Goal: Task Accomplishment & Management: Manage account settings

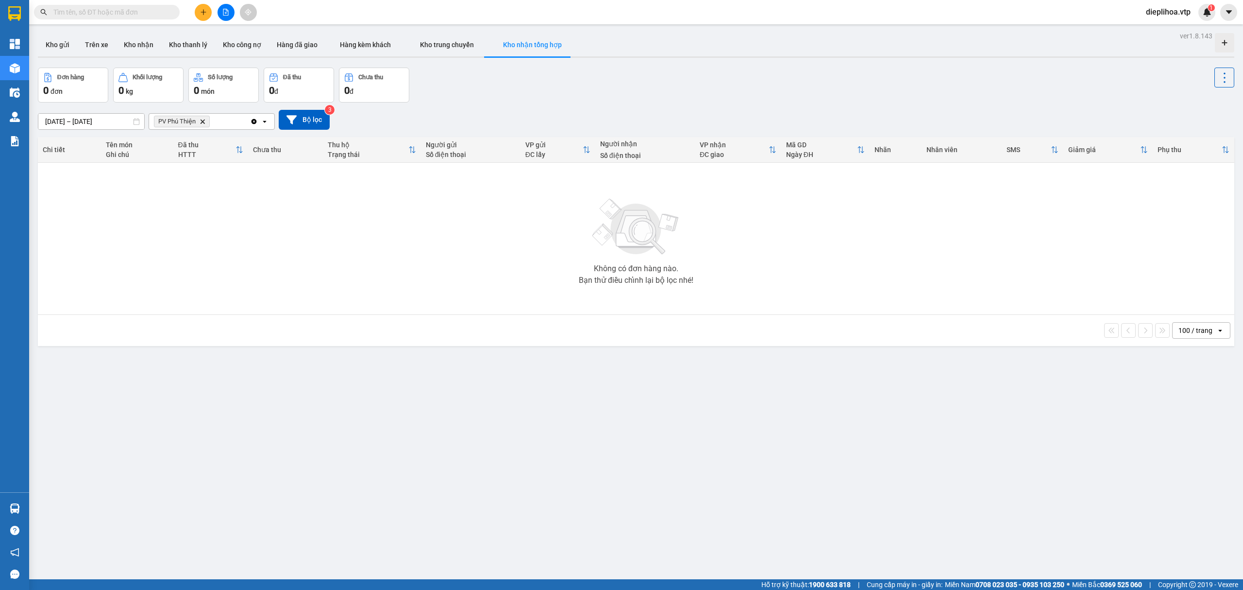
click at [202, 119] on icon "Delete" at bounding box center [203, 121] width 6 height 6
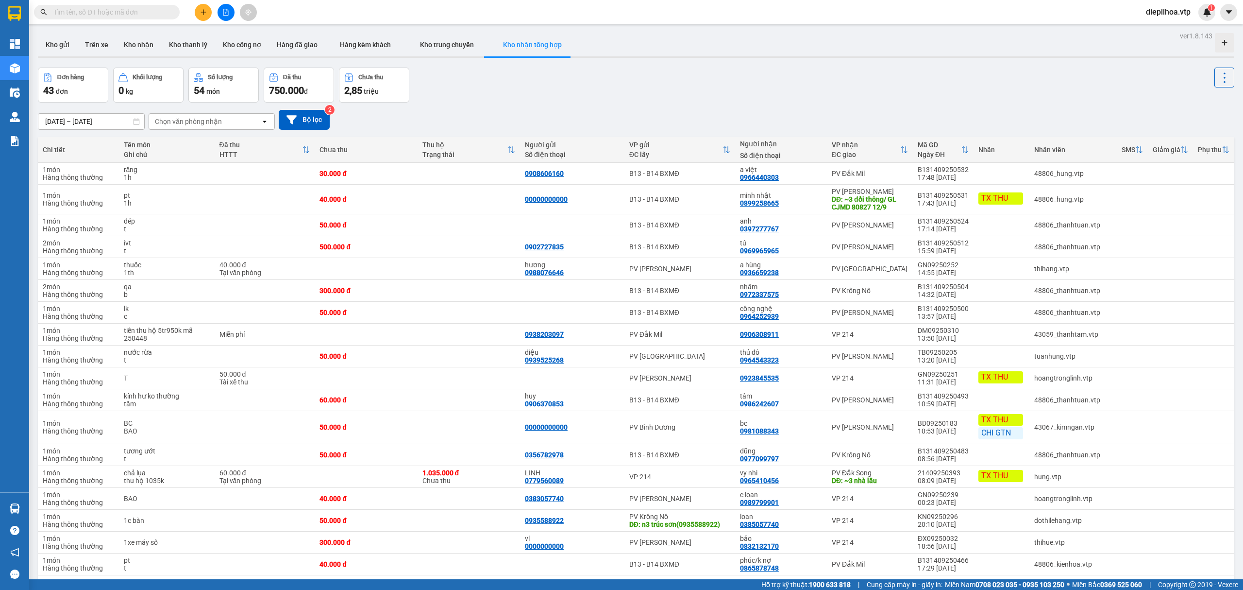
click at [212, 110] on div "[DATE] – [DATE] Press the down arrow key to interact with the calendar and sele…" at bounding box center [636, 120] width 1196 height 20
click at [204, 119] on div "Chọn văn phòng nhận" at bounding box center [188, 122] width 67 height 10
type input "a"
click at [253, 123] on icon "Clear all" at bounding box center [254, 120] width 5 height 5
click at [234, 120] on div "Chọn văn phòng nhận" at bounding box center [205, 122] width 112 height 16
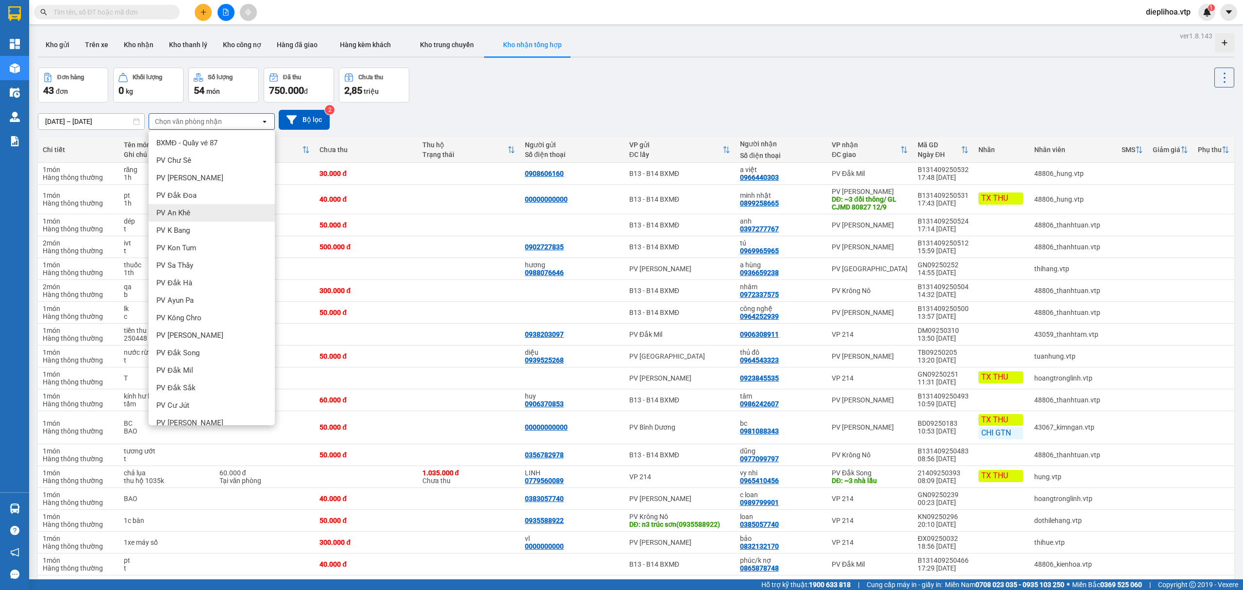
click at [201, 207] on div "PV An Khê" at bounding box center [212, 212] width 126 height 17
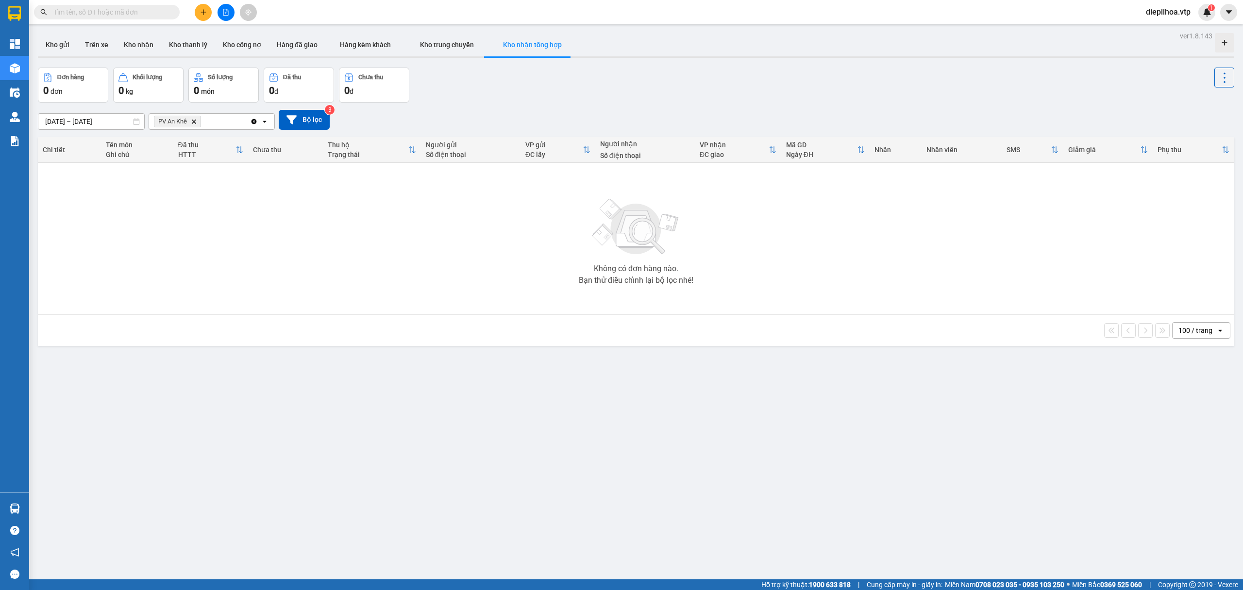
click at [131, 123] on input "[DATE] – [DATE]" at bounding box center [91, 122] width 106 height 16
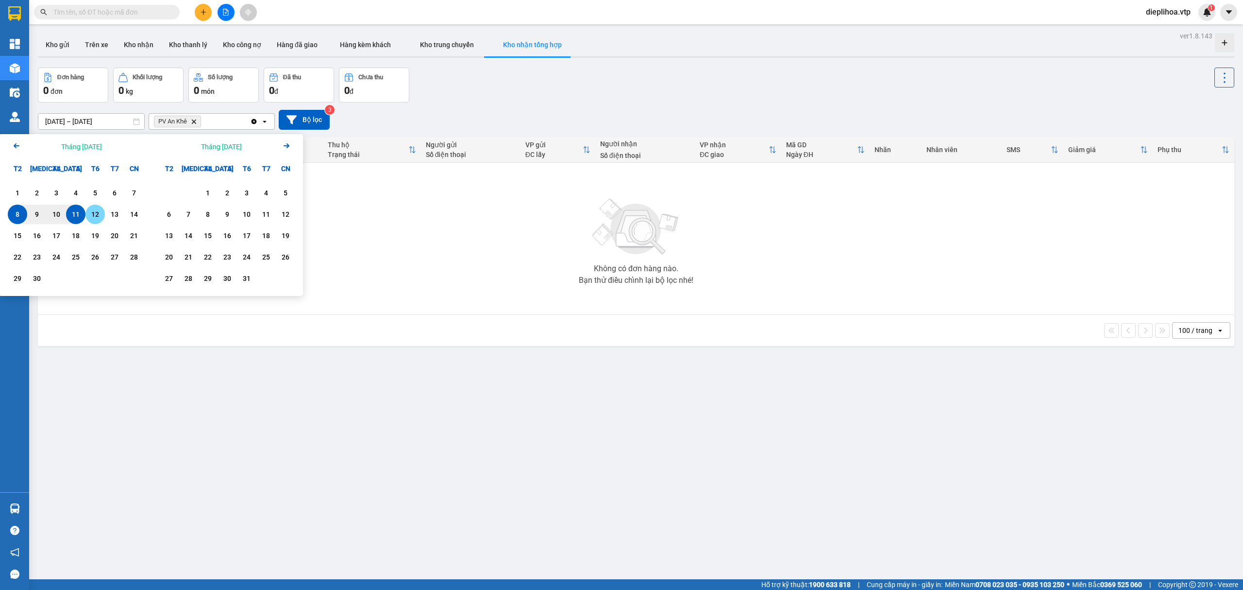
click at [98, 214] on div "12" at bounding box center [95, 214] width 14 height 12
click at [8, 212] on div "8" at bounding box center [17, 213] width 19 height 19
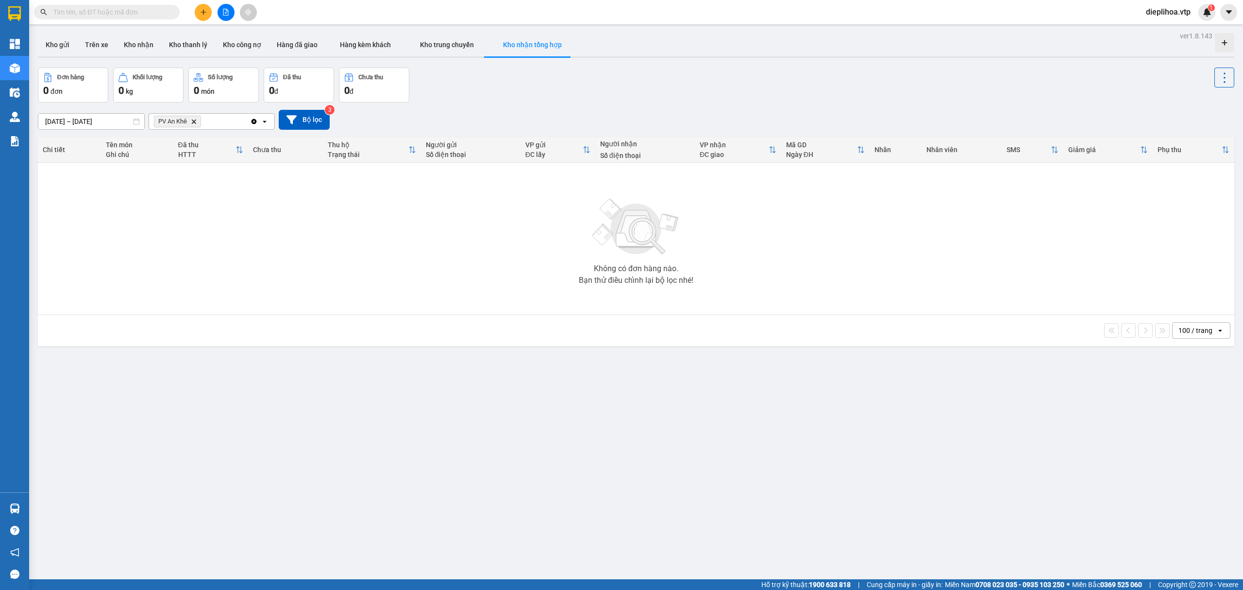
click at [136, 119] on icon at bounding box center [137, 121] width 6 height 7
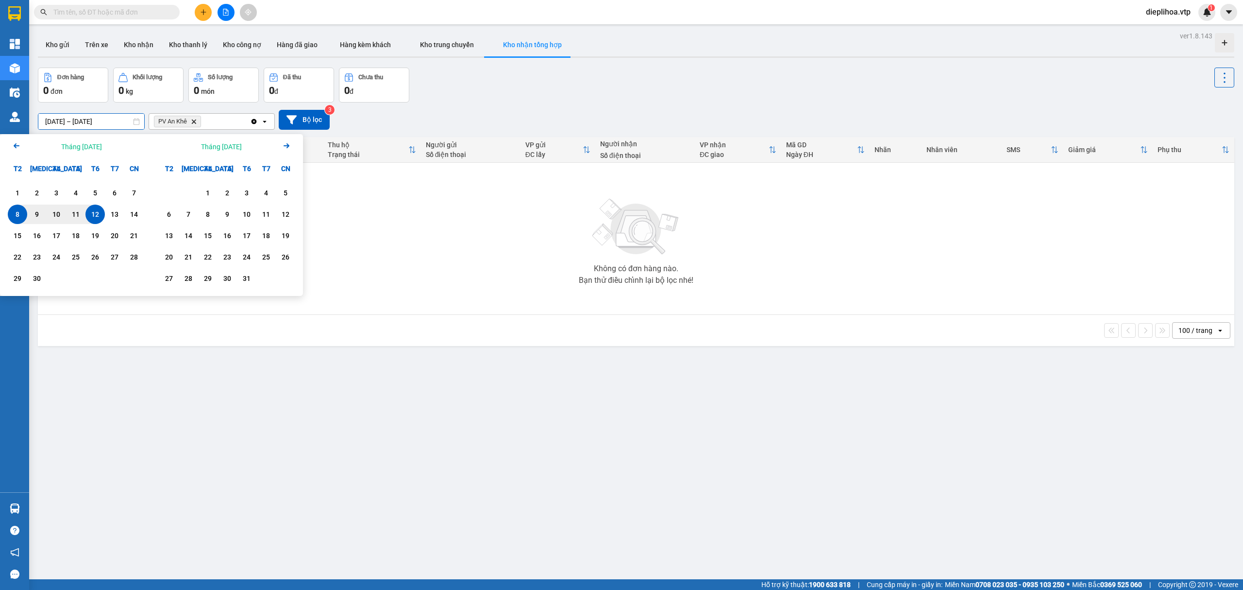
click at [124, 127] on div "ver 1.8.143 Kho gửi Trên xe Kho nhận Kho thanh lý Kho công nợ Hàng đã giao Hàng…" at bounding box center [636, 324] width 1204 height 590
click at [113, 215] on div "13" at bounding box center [115, 214] width 14 height 12
click at [67, 212] on div "11" at bounding box center [75, 213] width 19 height 19
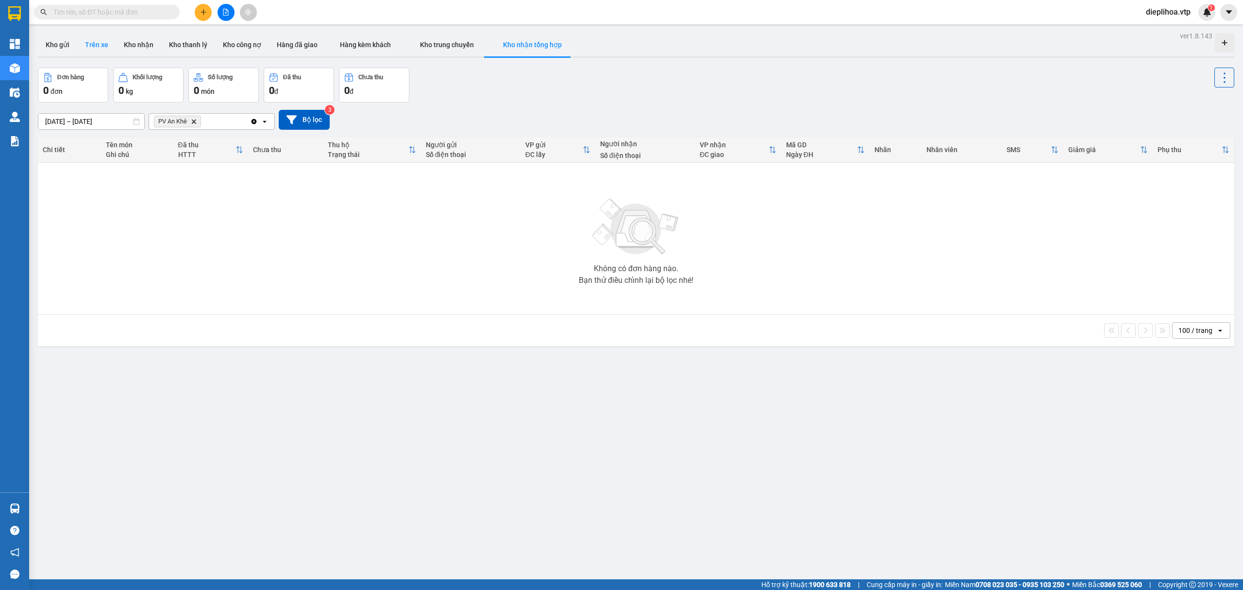
click at [103, 43] on button "Trên xe" at bounding box center [96, 44] width 39 height 23
type input "[DATE] – [DATE]"
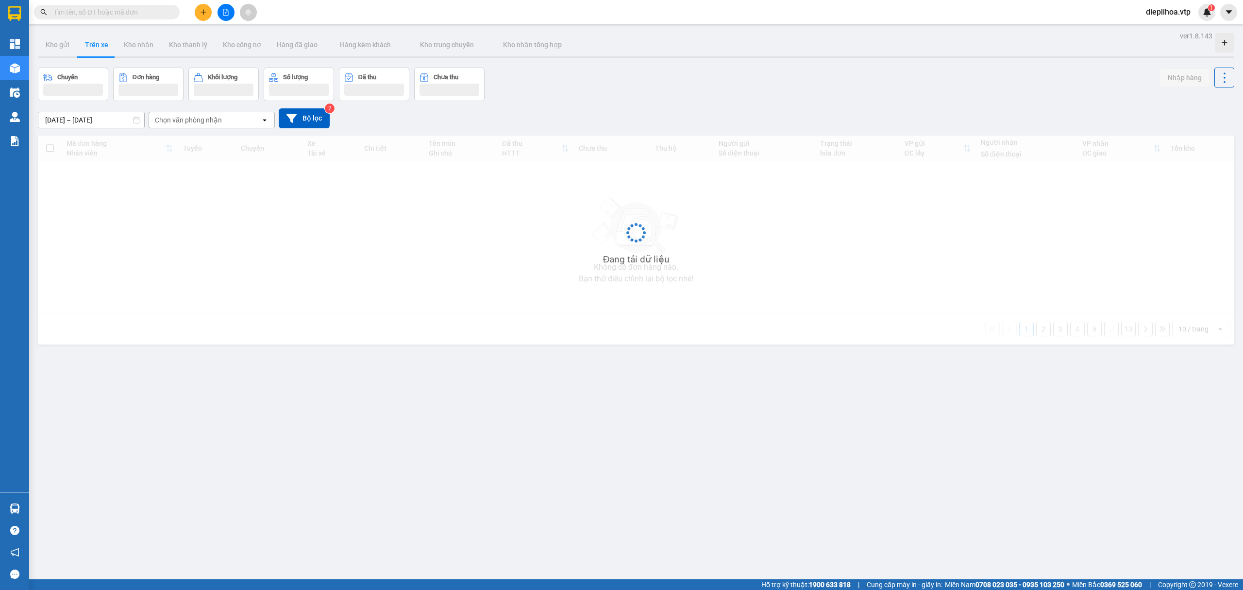
click at [179, 121] on div "Chọn văn phòng nhận" at bounding box center [188, 120] width 67 height 10
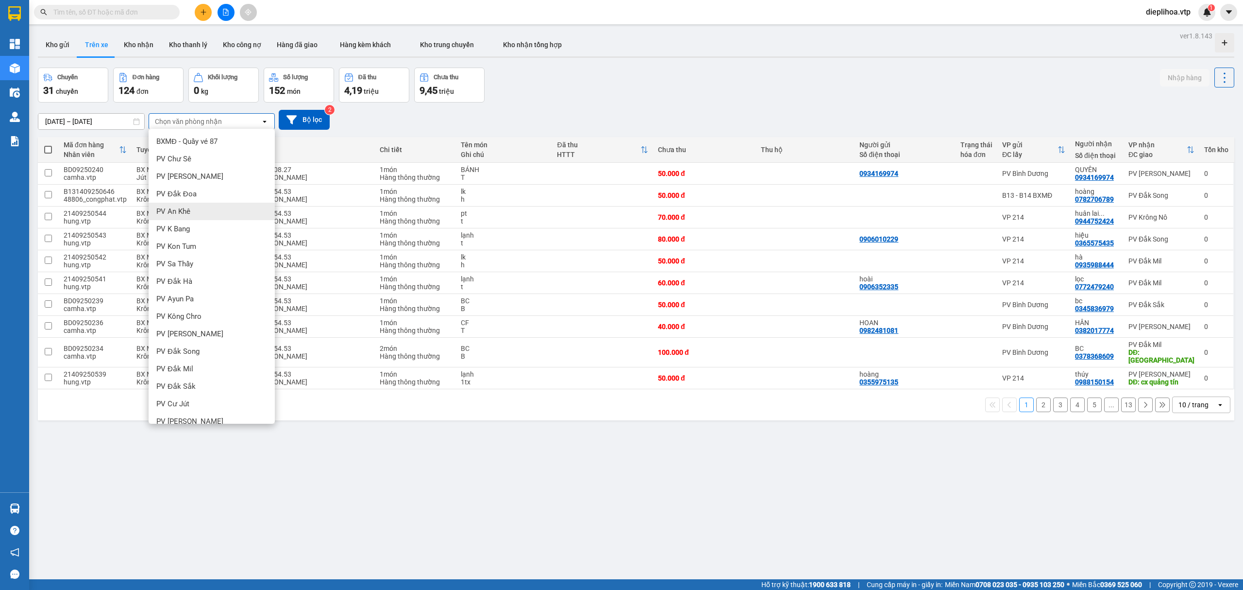
click at [189, 213] on span "PV An Khê" at bounding box center [173, 211] width 34 height 10
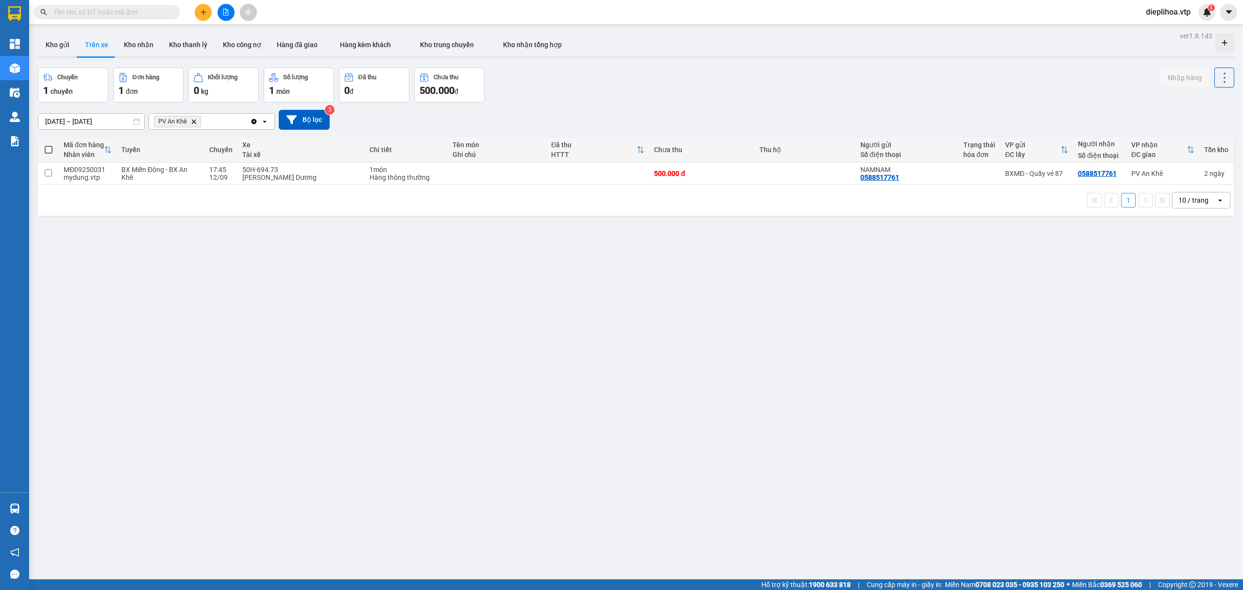
click at [127, 124] on input "[DATE] – [DATE]" at bounding box center [91, 122] width 106 height 16
click at [569, 122] on div "[DATE] – [DATE] Press the down arrow key to interact with the calendar and sele…" at bounding box center [636, 120] width 1196 height 20
click at [143, 171] on span "BX Miền Đông - BX An Khê" at bounding box center [154, 174] width 66 height 16
checkbox input "true"
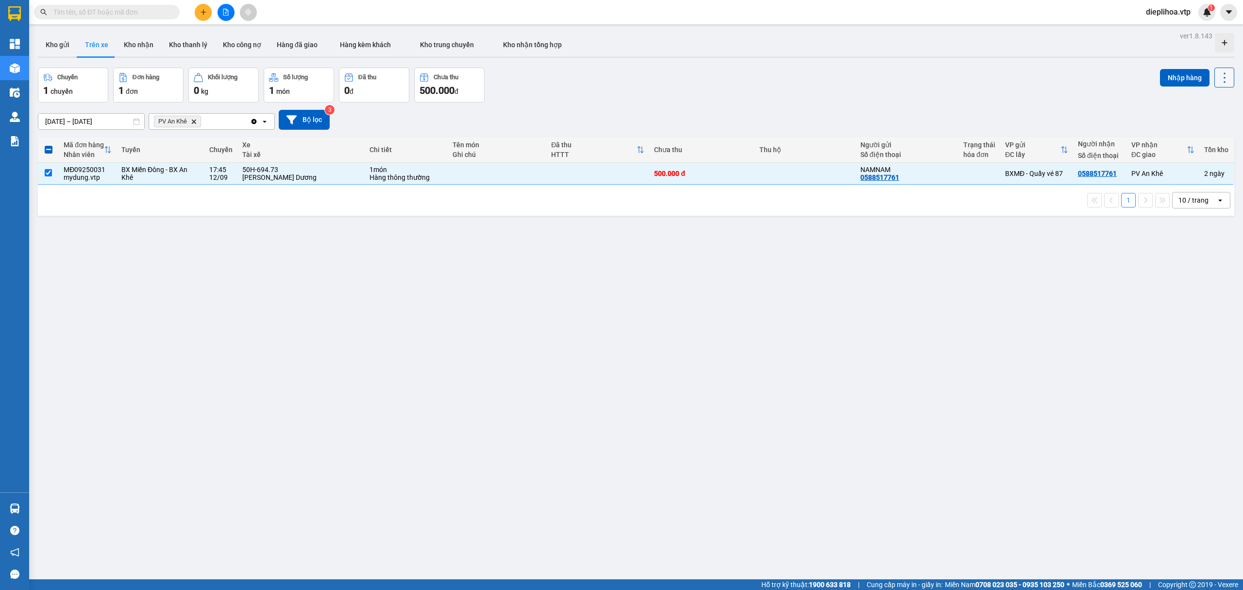
click at [1218, 81] on icon at bounding box center [1225, 78] width 14 height 14
click at [1202, 124] on span "Xóa hoàn toàn" at bounding box center [1204, 121] width 45 height 10
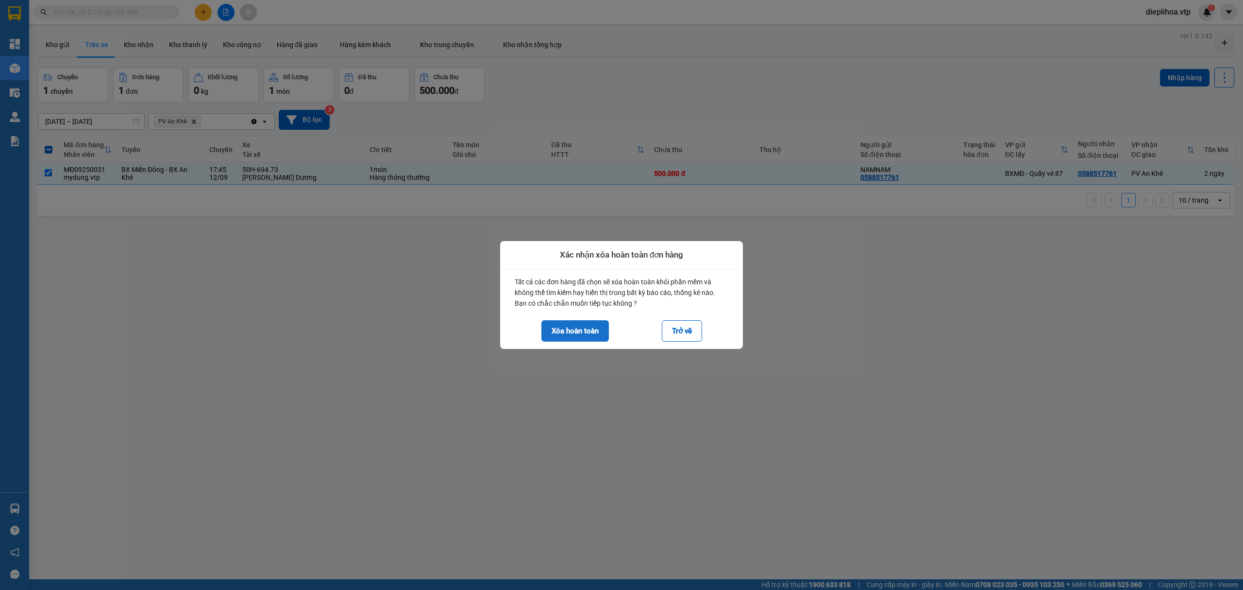
click at [595, 329] on button "Xóa hoàn toàn" at bounding box center [574, 330] width 67 height 21
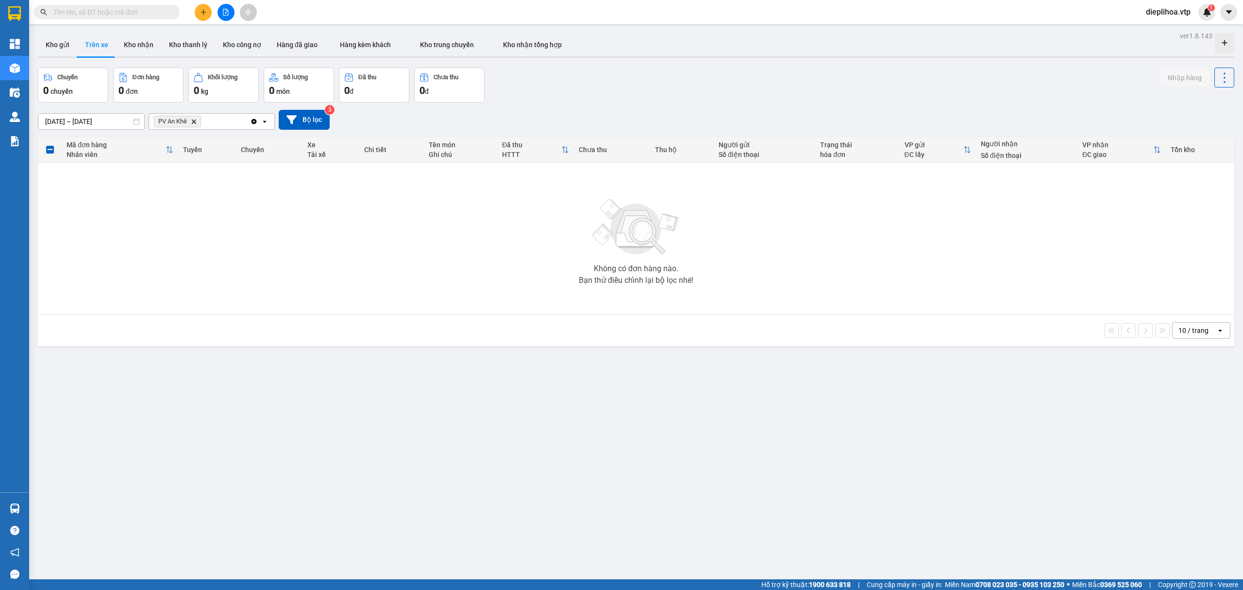
click at [593, 90] on div "Chuyến 0 chuyến Đơn hàng 0 đơn Khối lượng 0 kg Số lượng 0 món Đã thu 0 đ Chưa t…" at bounding box center [636, 84] width 1196 height 35
